Goal: Information Seeking & Learning: Find specific page/section

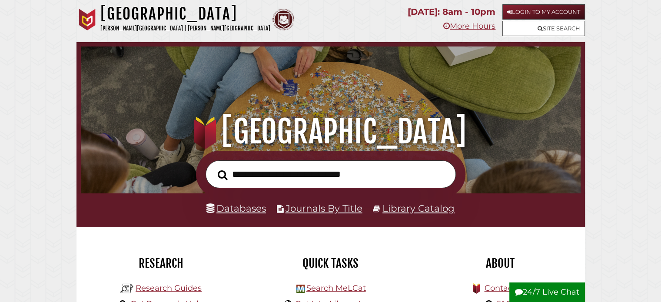
scroll to position [165, 496]
click at [348, 212] on link "Journals By Title" at bounding box center [324, 208] width 77 height 11
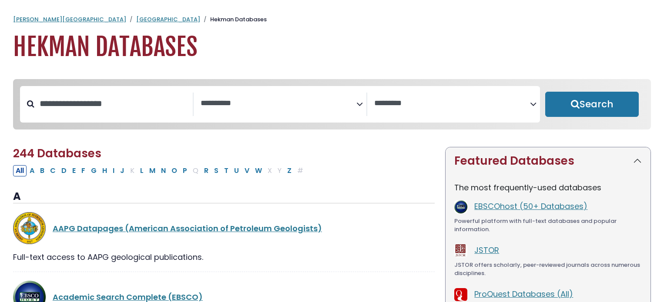
select select "Database Subject Filter"
select select "Database Vendors Filter"
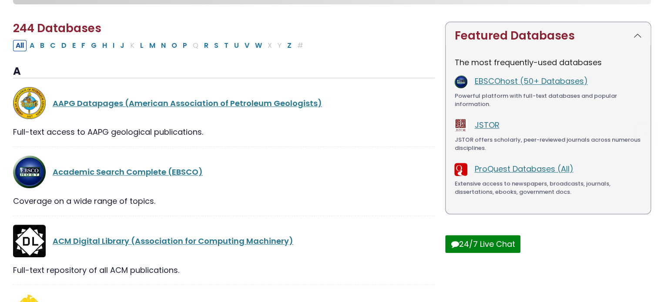
scroll to position [137, 0]
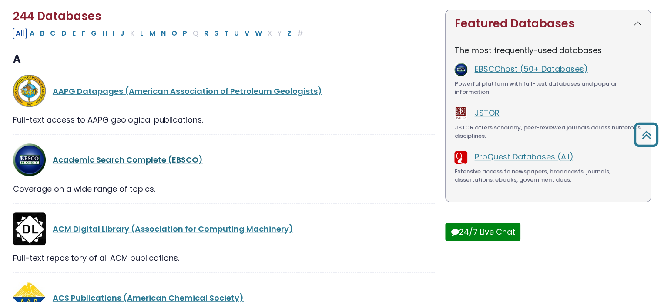
click at [136, 161] on link "Academic Search Complete (EBSCO)" at bounding box center [128, 159] width 150 height 11
click at [179, 161] on link "Academic Search Complete (EBSCO)" at bounding box center [128, 159] width 150 height 11
